Goal: Task Accomplishment & Management: Manage account settings

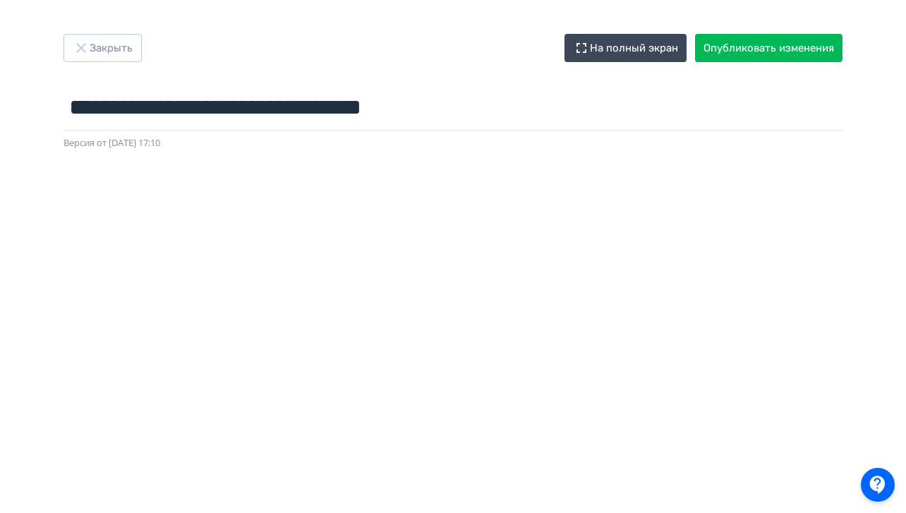
scroll to position [0, 1]
click at [114, 40] on button "Закрыть" at bounding box center [103, 48] width 78 height 28
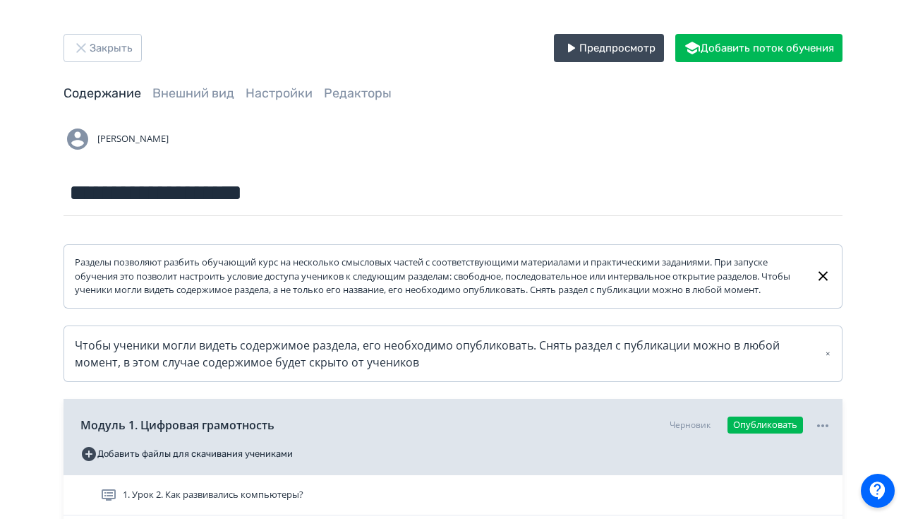
scroll to position [284, 0]
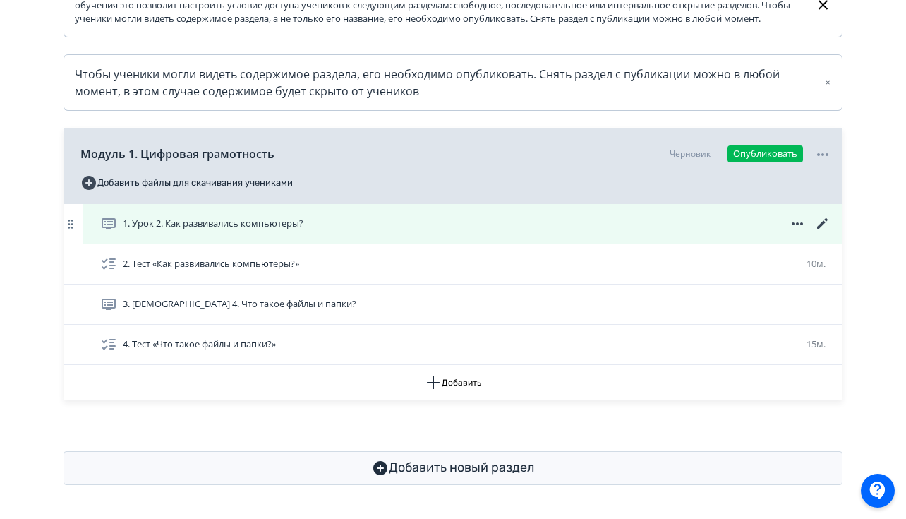
click at [823, 221] on icon at bounding box center [822, 223] width 11 height 11
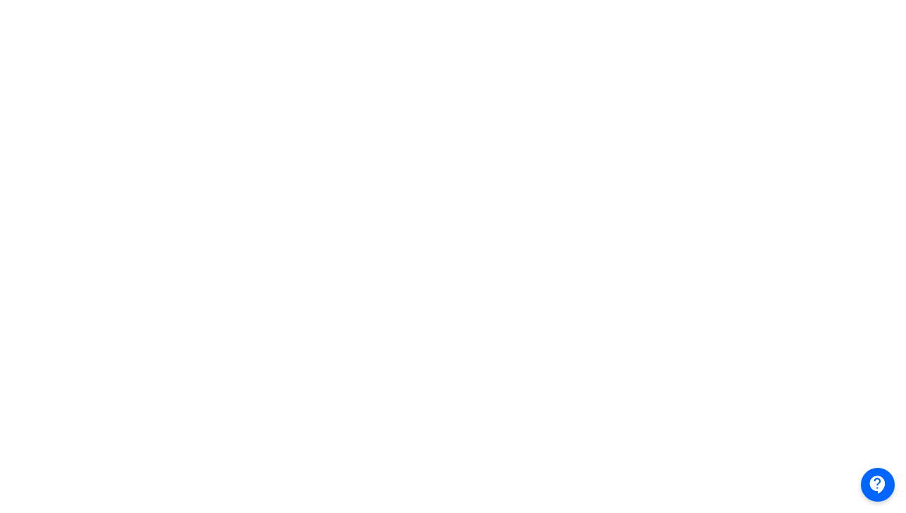
scroll to position [237, 0]
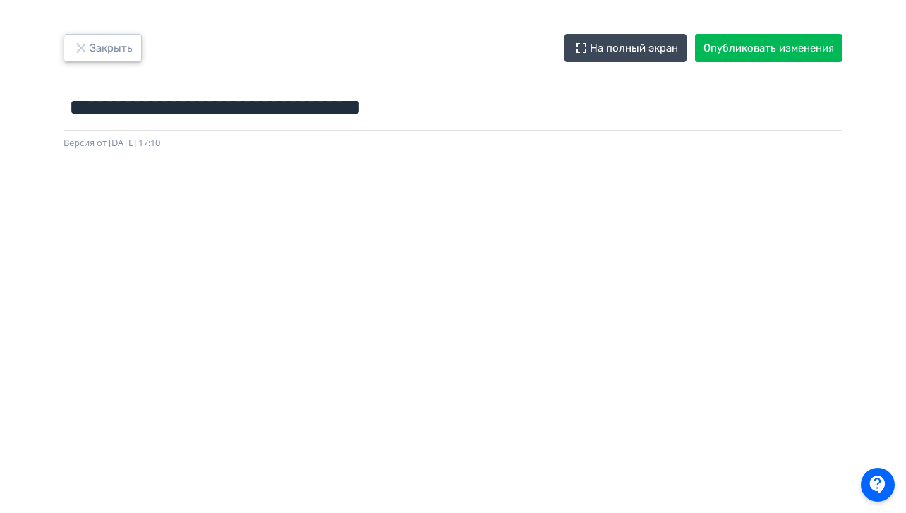
click at [90, 42] on button "Закрыть" at bounding box center [103, 48] width 78 height 28
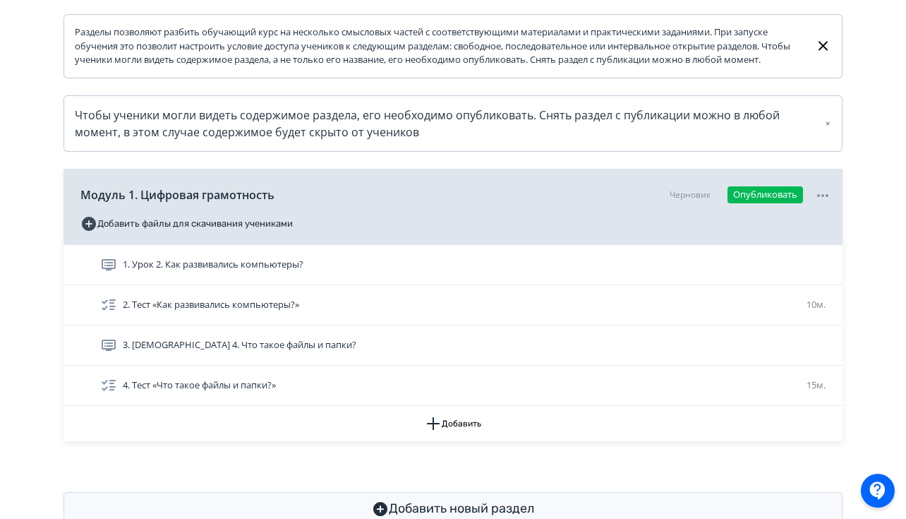
scroll to position [231, 0]
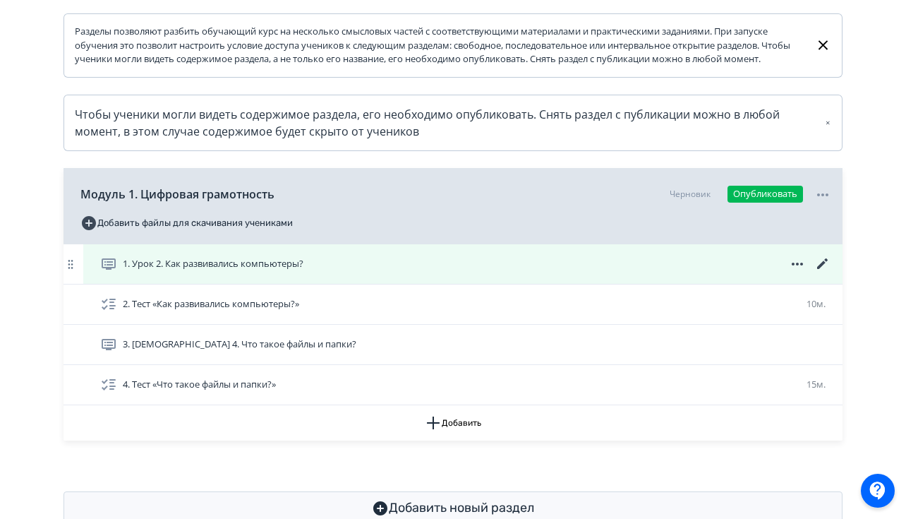
click at [825, 272] on icon at bounding box center [822, 263] width 17 height 17
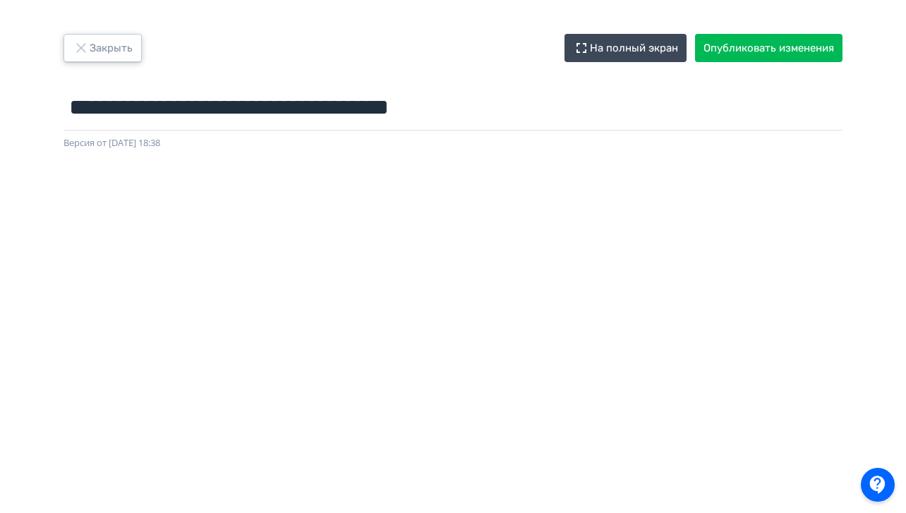
click at [116, 47] on button "Закрыть" at bounding box center [103, 48] width 78 height 28
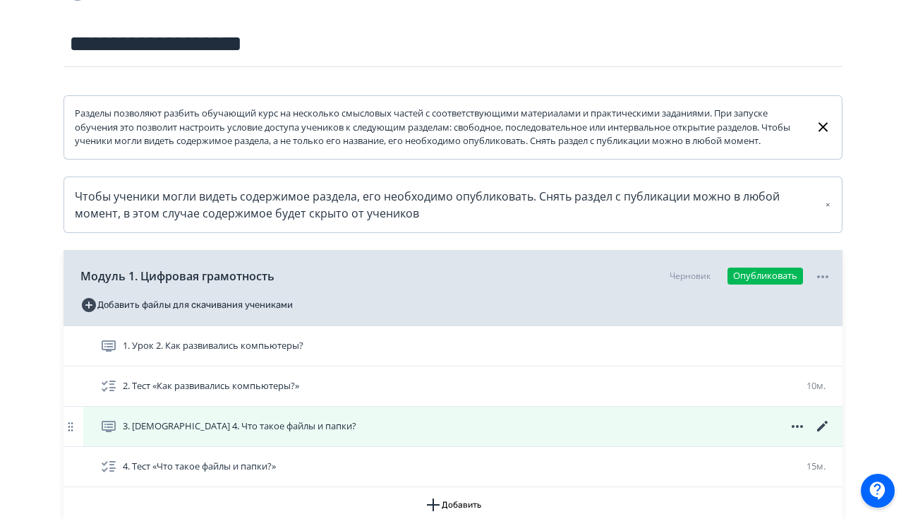
scroll to position [207, 0]
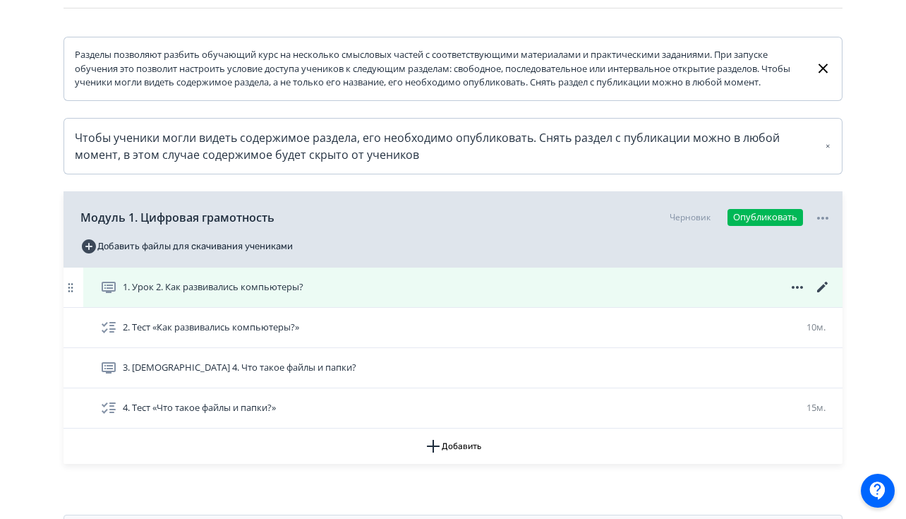
click at [829, 291] on div "1. Урок 2. Как развивались компьютеры?" at bounding box center [462, 287] width 759 height 40
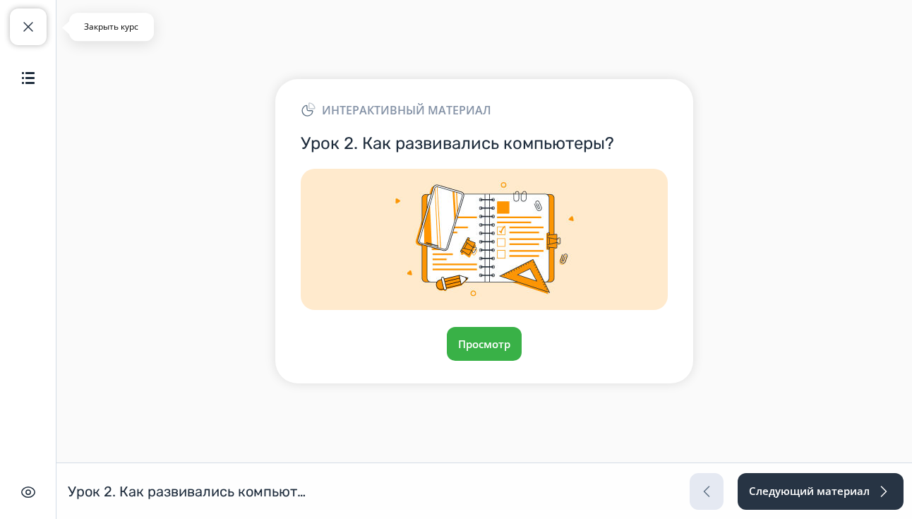
click at [24, 40] on button "Закрыть курс" at bounding box center [28, 26] width 37 height 37
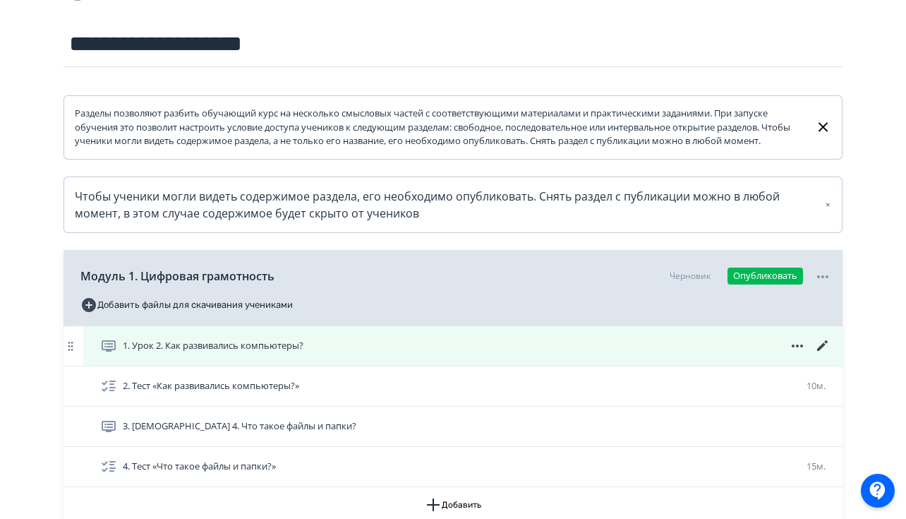
click at [822, 351] on icon at bounding box center [822, 345] width 11 height 11
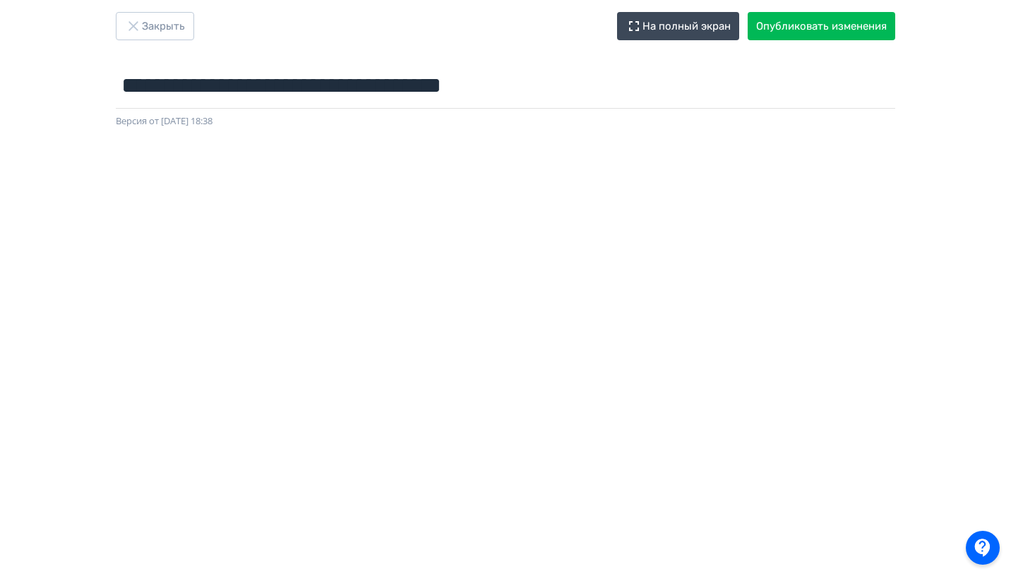
scroll to position [0, 2]
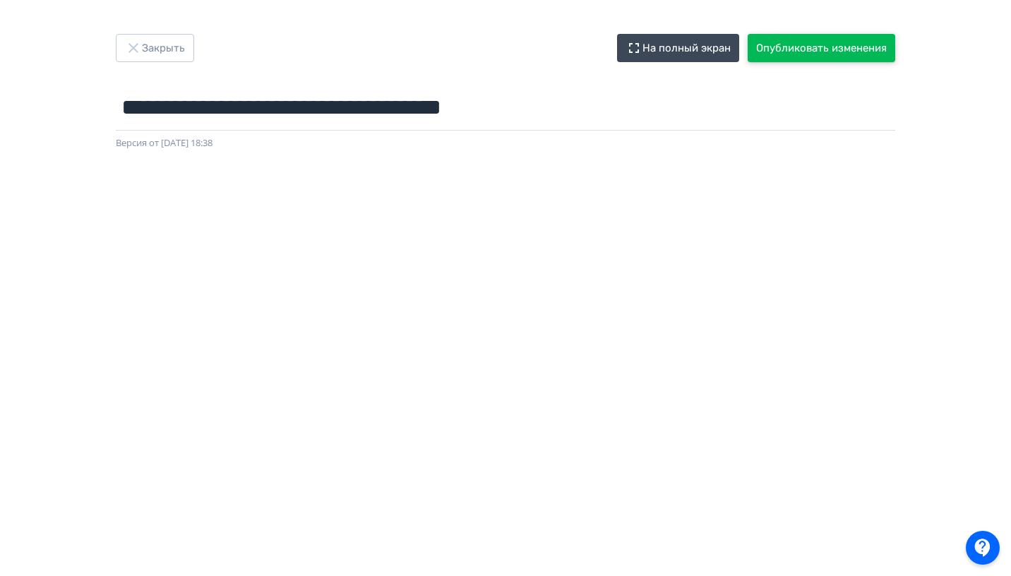
click at [786, 52] on button "Опубликовать изменения" at bounding box center [820, 48] width 147 height 28
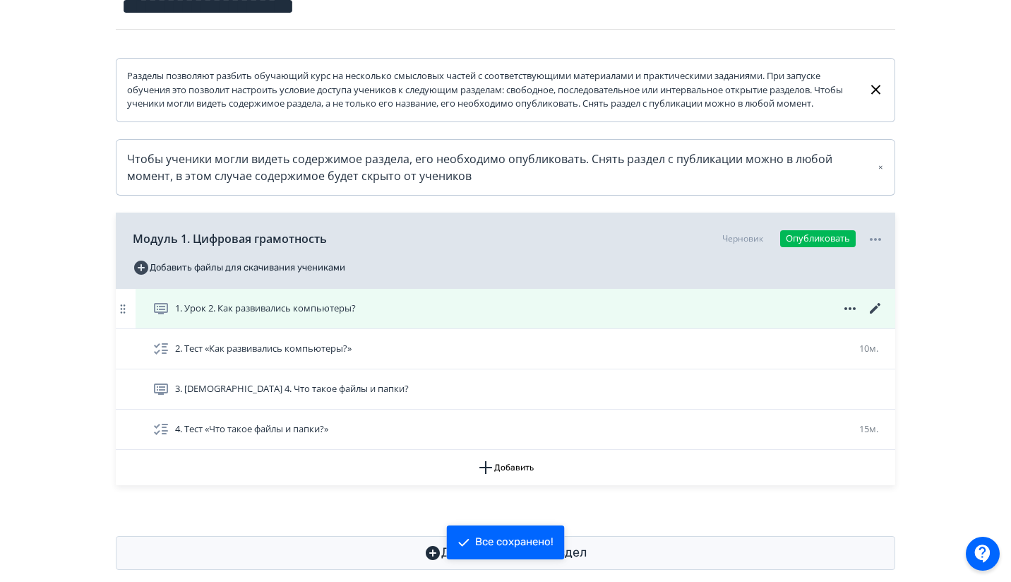
click at [872, 313] on icon at bounding box center [874, 308] width 11 height 11
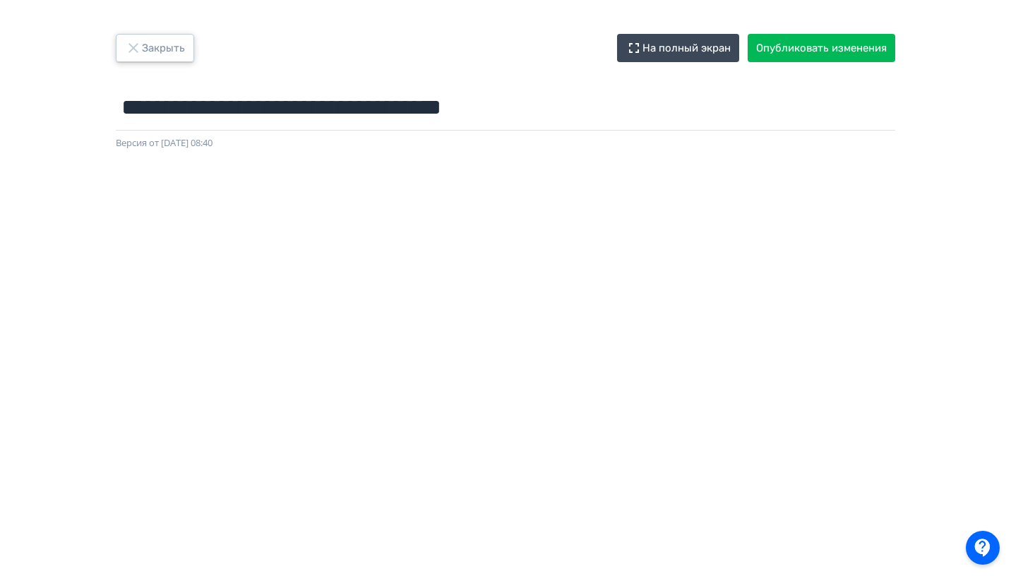
click at [157, 49] on button "Закрыть" at bounding box center [155, 48] width 78 height 28
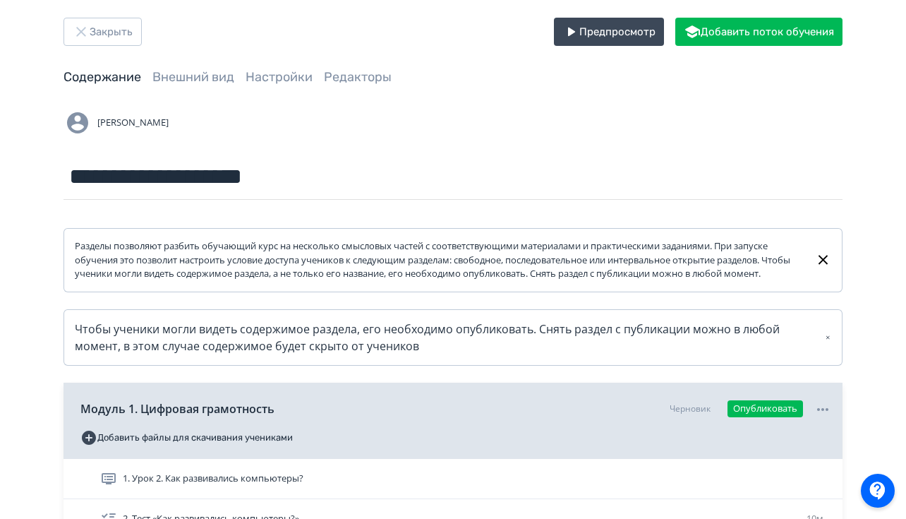
scroll to position [8, 0]
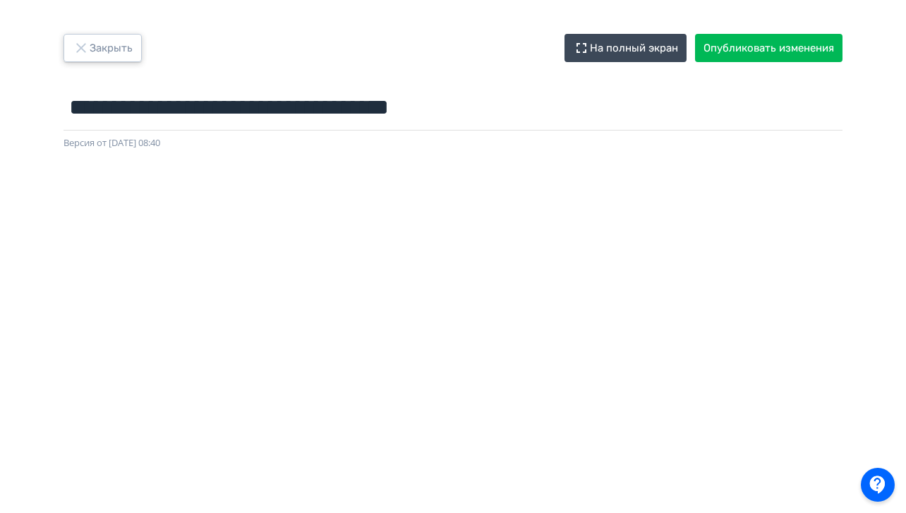
click at [95, 46] on button "Закрыть" at bounding box center [103, 48] width 78 height 28
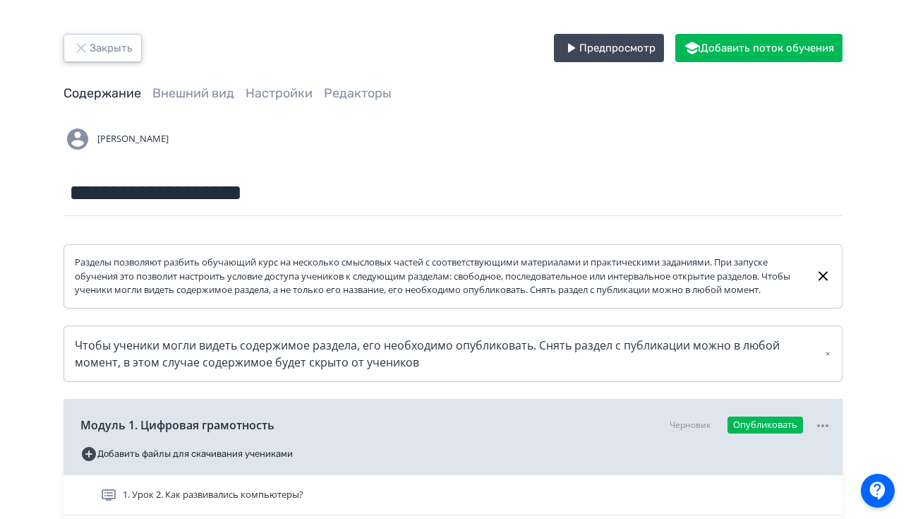
click at [106, 45] on button "Закрыть" at bounding box center [103, 48] width 78 height 28
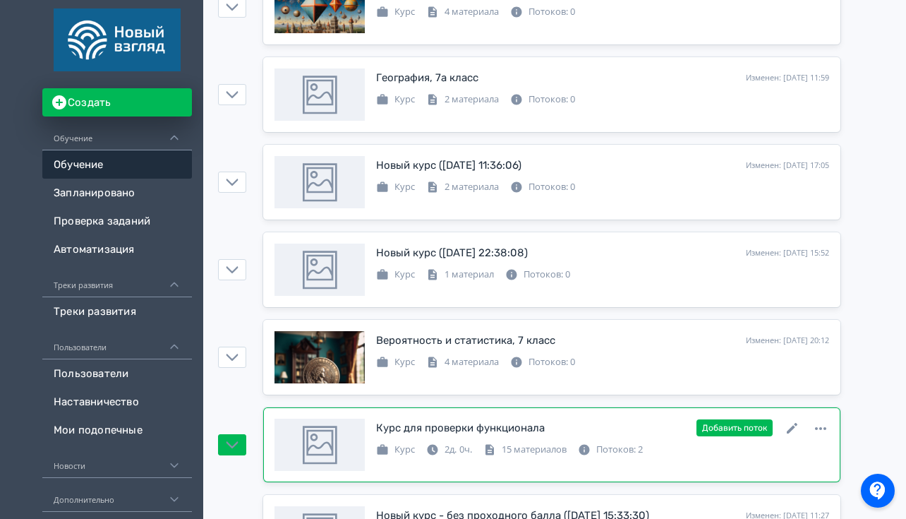
scroll to position [678, 0]
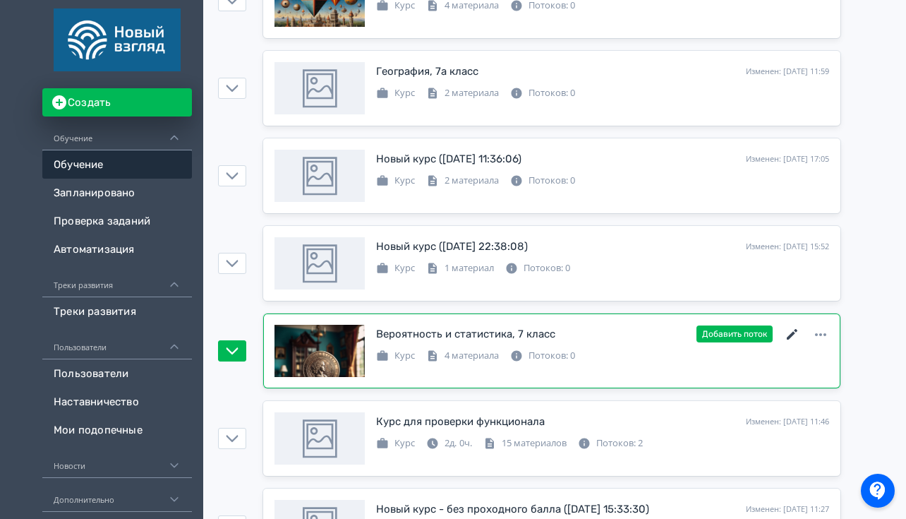
click at [790, 335] on icon at bounding box center [792, 334] width 11 height 11
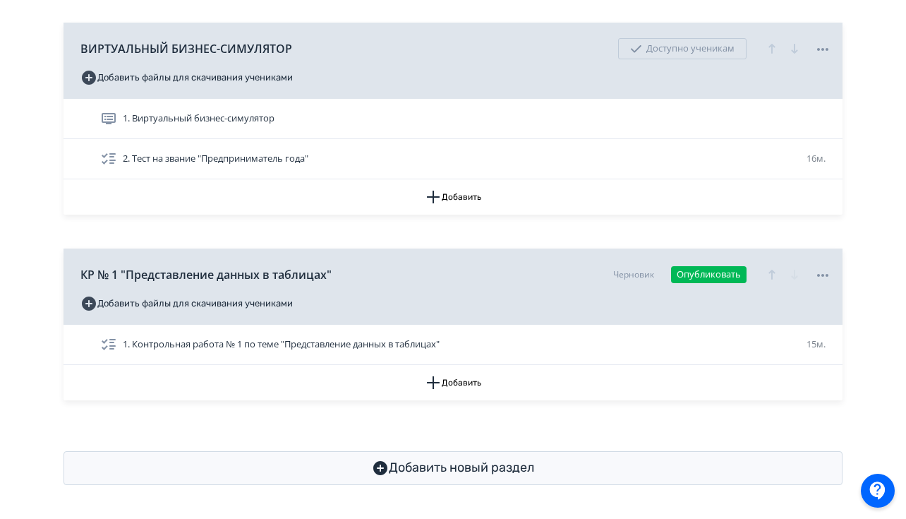
scroll to position [575, 0]
